Goal: Use online tool/utility: Utilize a website feature to perform a specific function

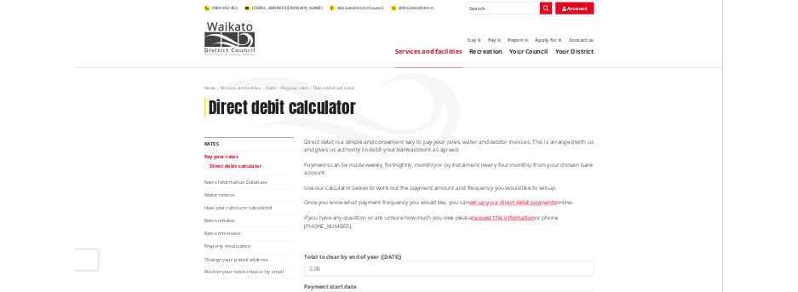
scroll to position [170, 0]
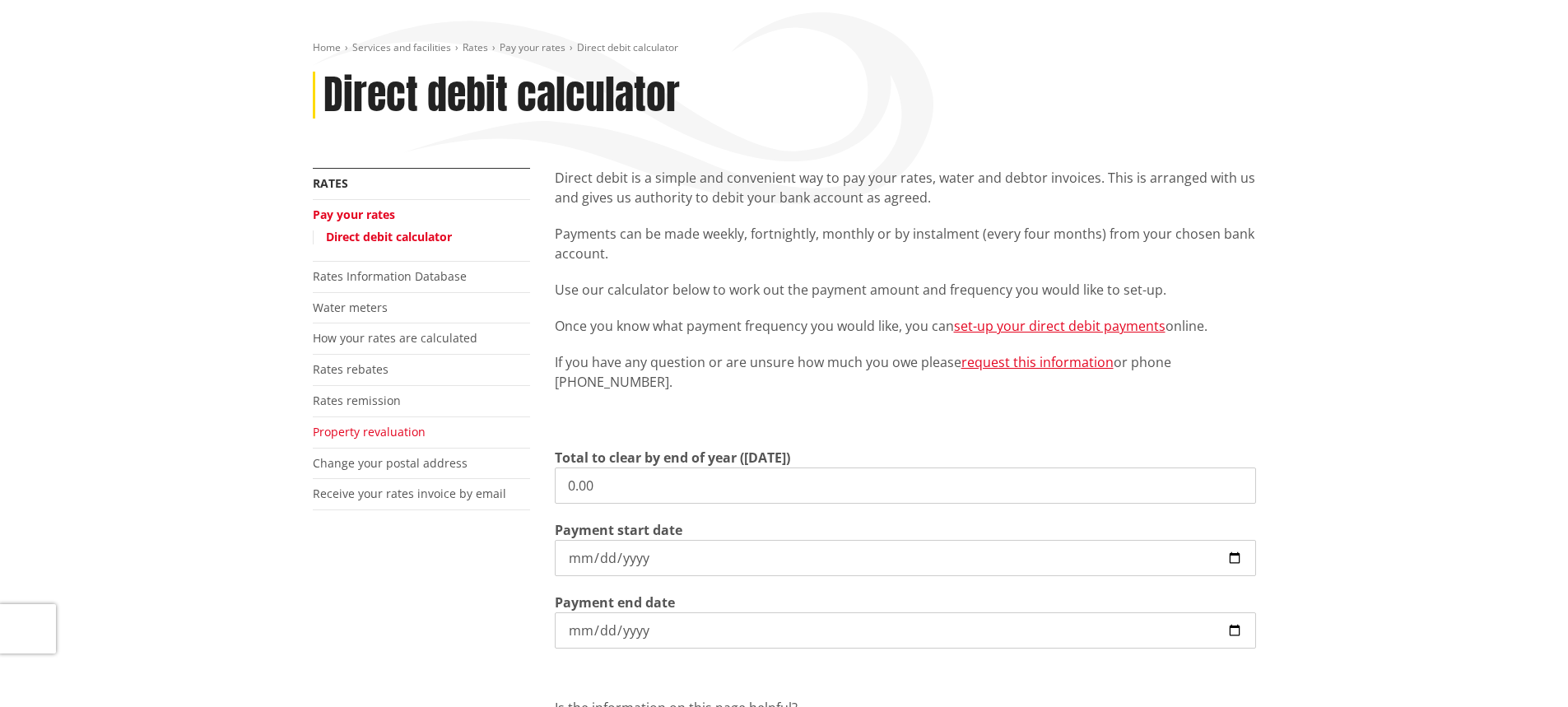
drag, startPoint x: 685, startPoint y: 481, endPoint x: 395, endPoint y: 429, distance: 294.6
click at [527, 459] on div "More from this section Rates Pay your rates Direct debit calculator Rates Infor…" at bounding box center [784, 506] width 968 height 676
type input "388.11"
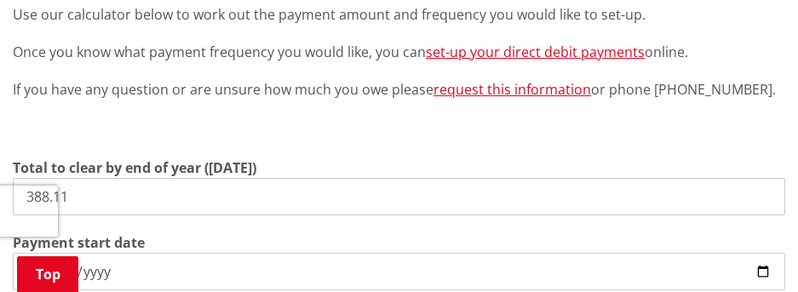
scroll to position [426, 0]
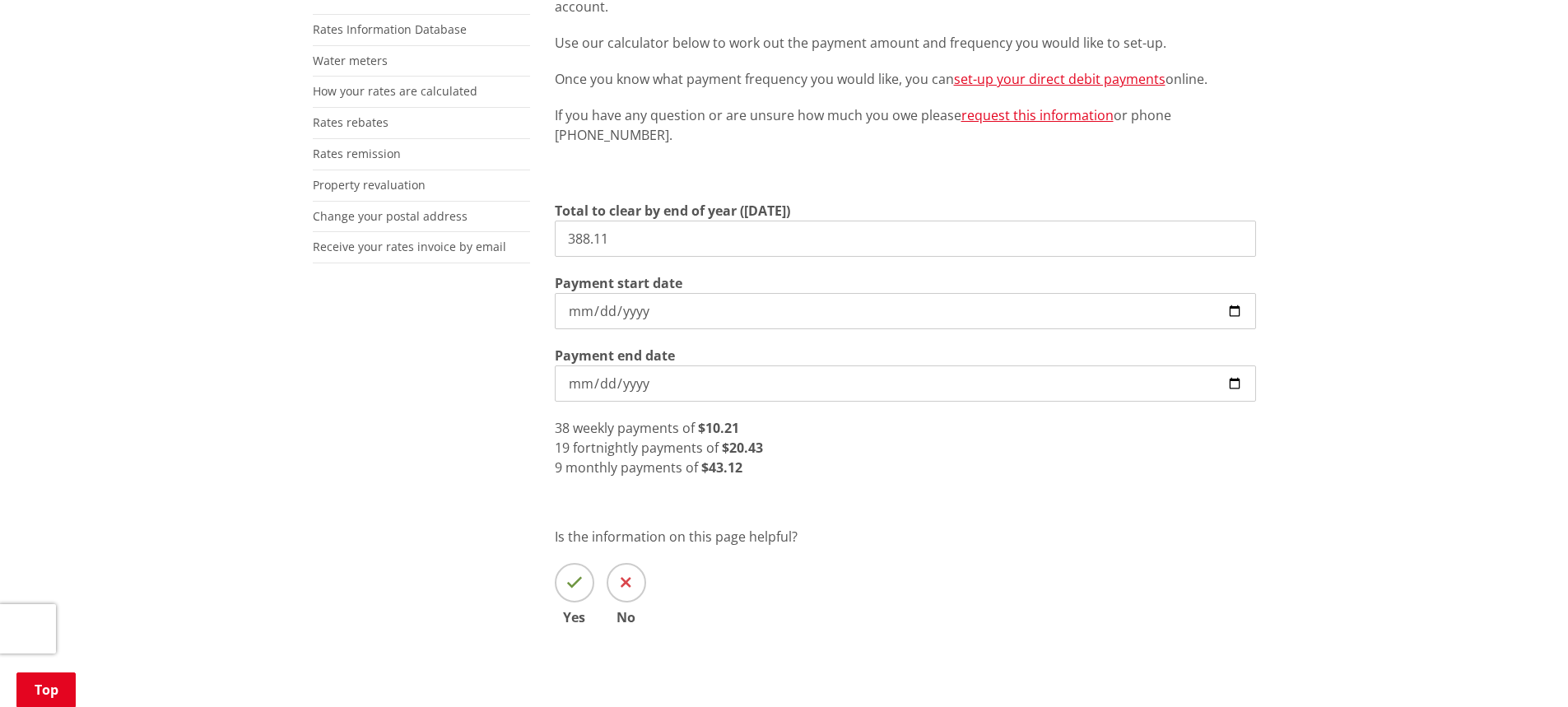
click at [1241, 310] on input "[DATE]" at bounding box center [905, 310] width 701 height 36
type input "[DATE]"
click at [847, 485] on div "Direct debit is a simple and convenient way to pay your rates, water and debtor…" at bounding box center [904, 297] width 726 height 752
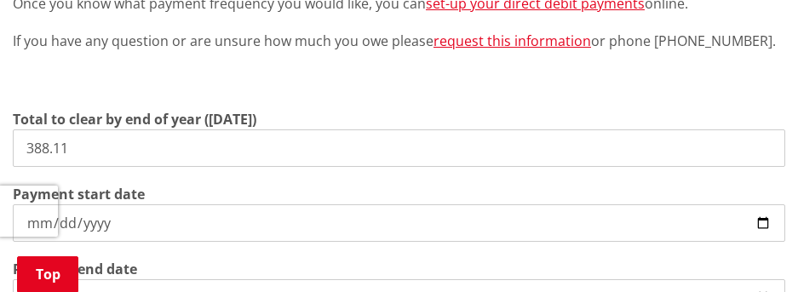
drag, startPoint x: 158, startPoint y: 119, endPoint x: -177, endPoint y: 112, distance: 334.9
type input "795.77"
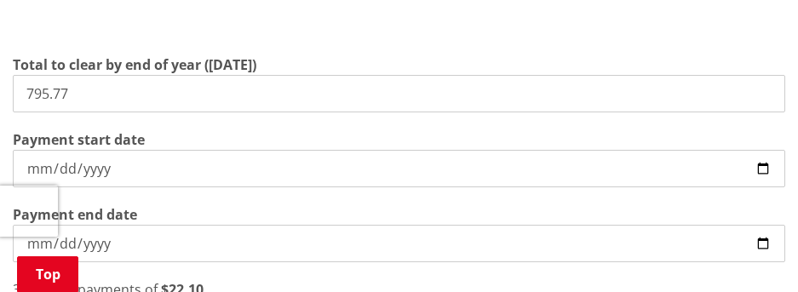
scroll to position [511, 0]
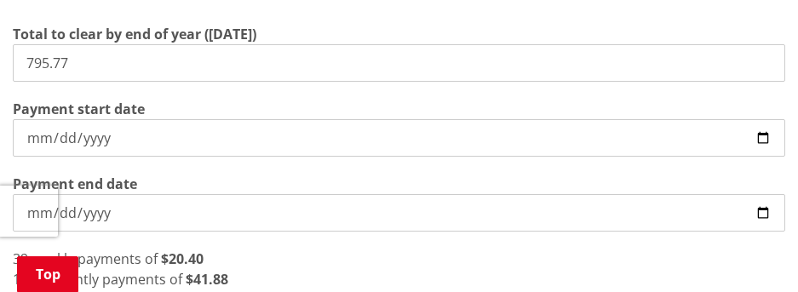
type input "[DATE]"
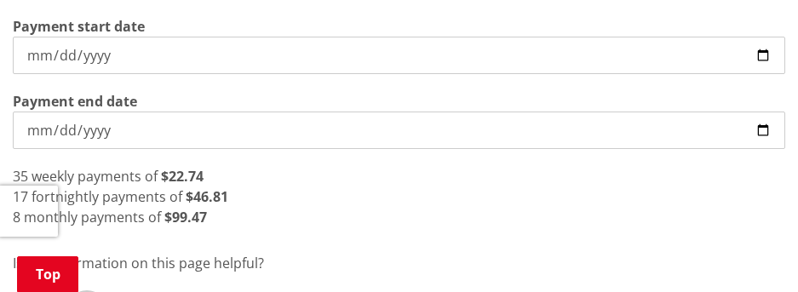
scroll to position [682, 0]
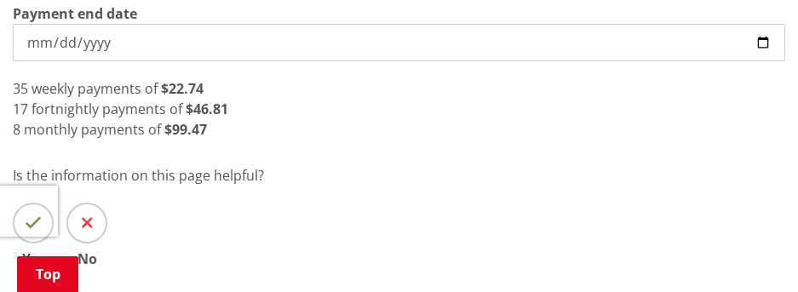
click at [246, 119] on div "8 monthly payments of $99.47" at bounding box center [399, 129] width 773 height 20
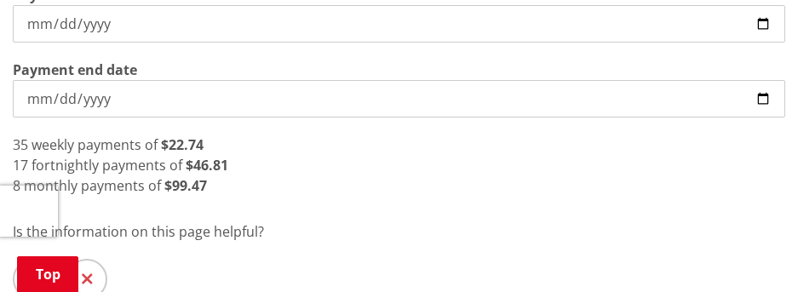
scroll to position [596, 0]
